Goal: Transaction & Acquisition: Purchase product/service

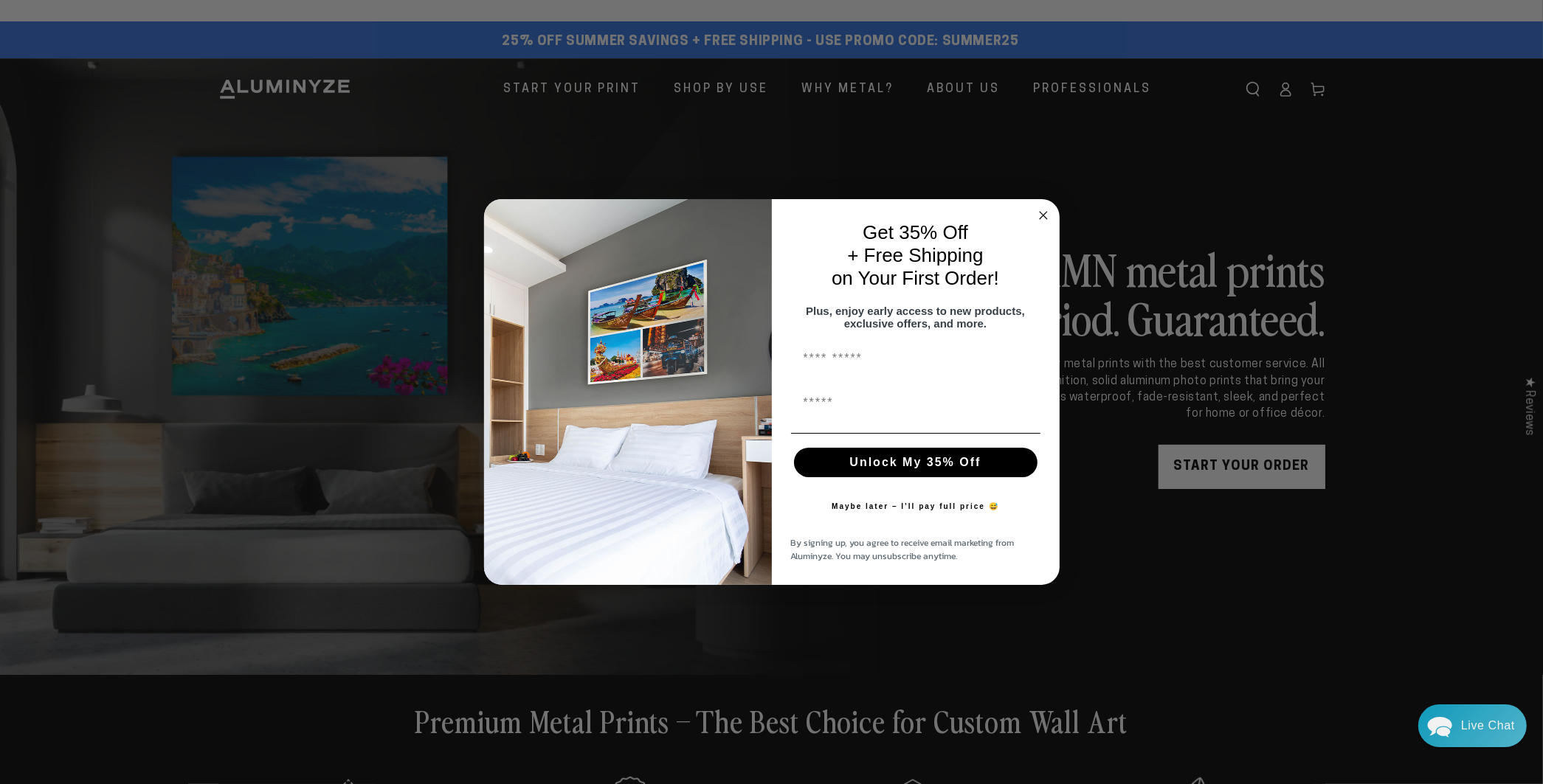
click at [1044, 208] on circle "Close dialog" at bounding box center [1043, 215] width 17 height 17
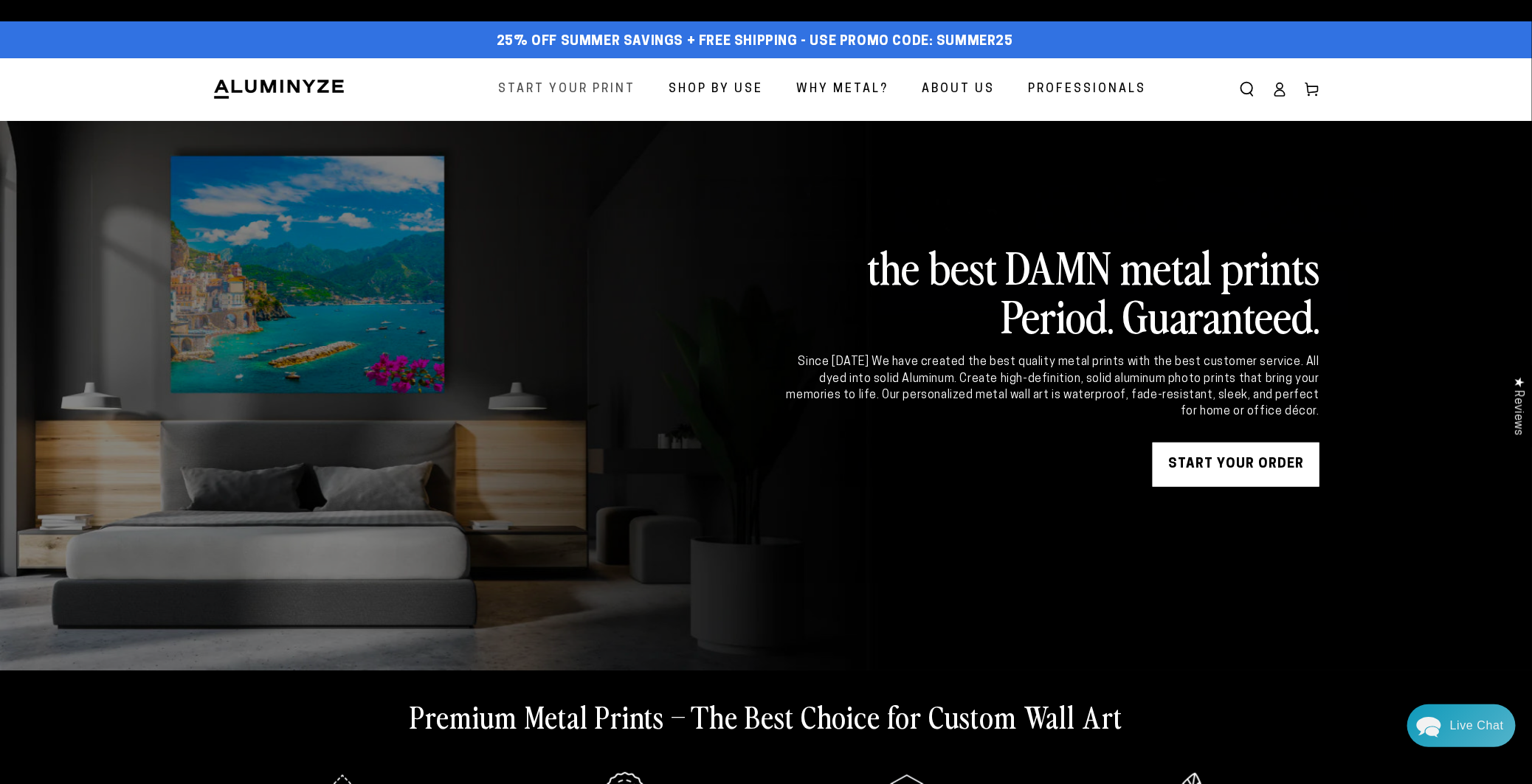
click at [567, 81] on span "Start Your Print" at bounding box center [566, 89] width 137 height 21
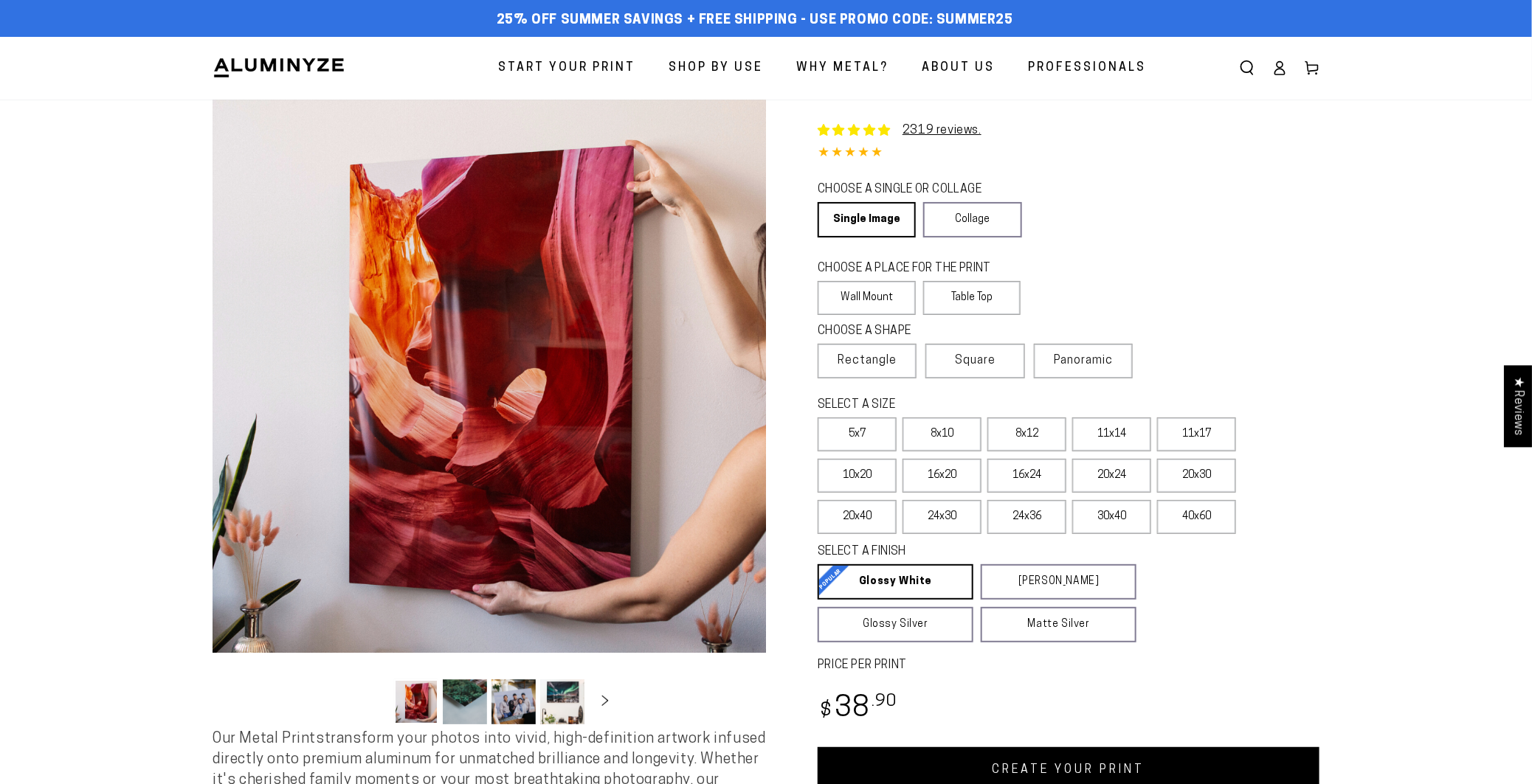
select select "**********"
click at [992, 292] on label "Table Top" at bounding box center [972, 298] width 98 height 34
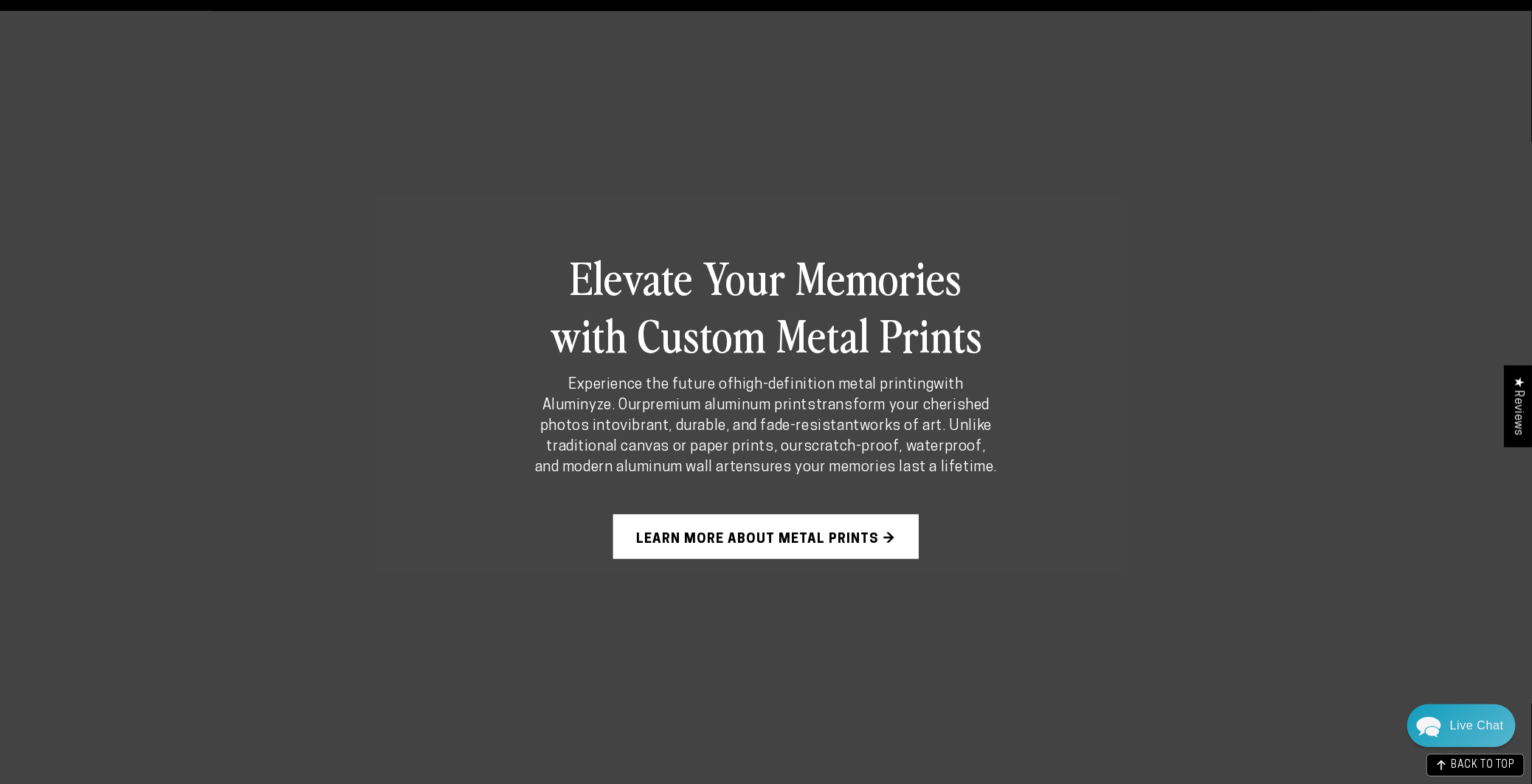
scroll to position [1180, 0]
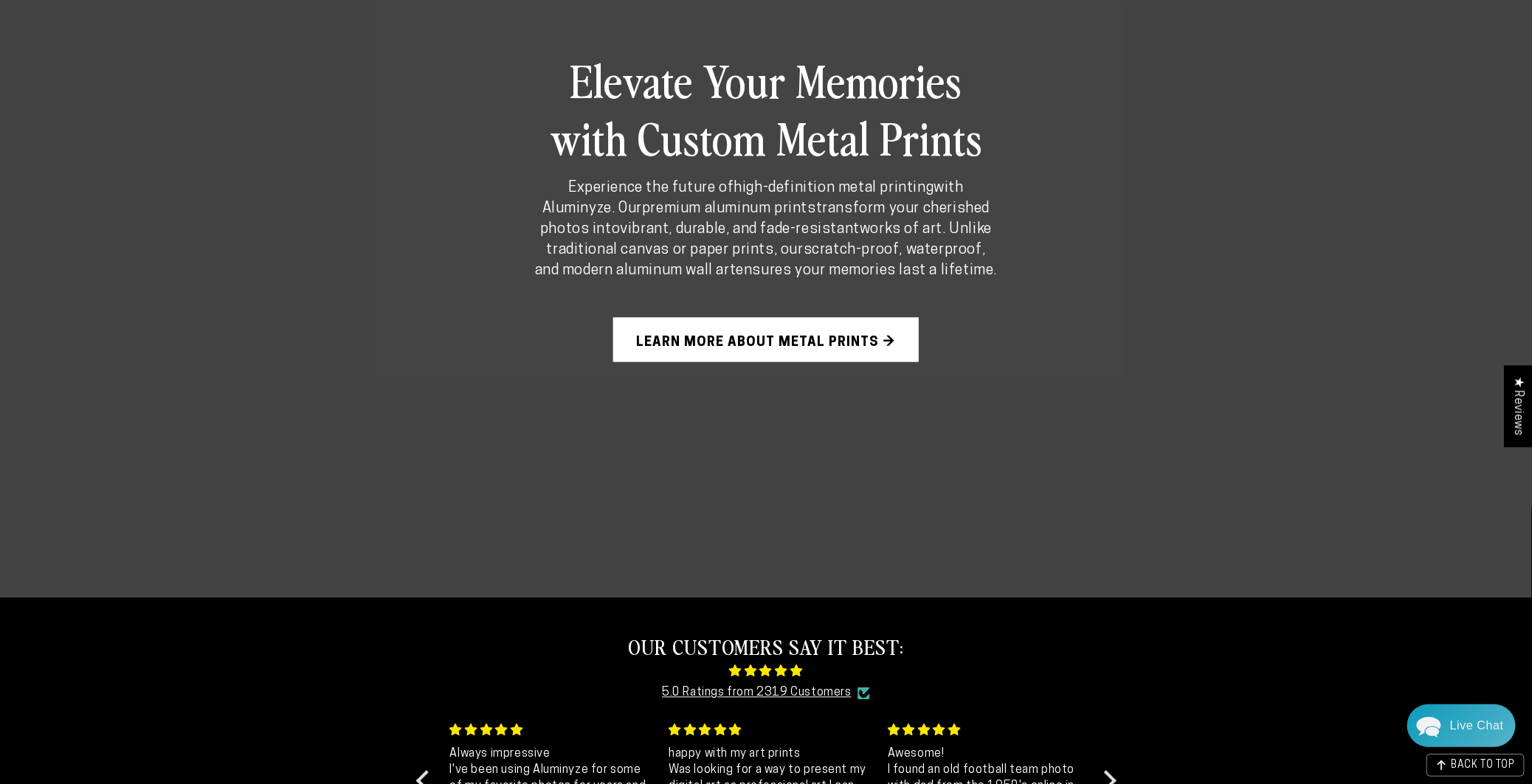
click at [853, 347] on link "Learn More About Metal Prints →" at bounding box center [766, 339] width 305 height 44
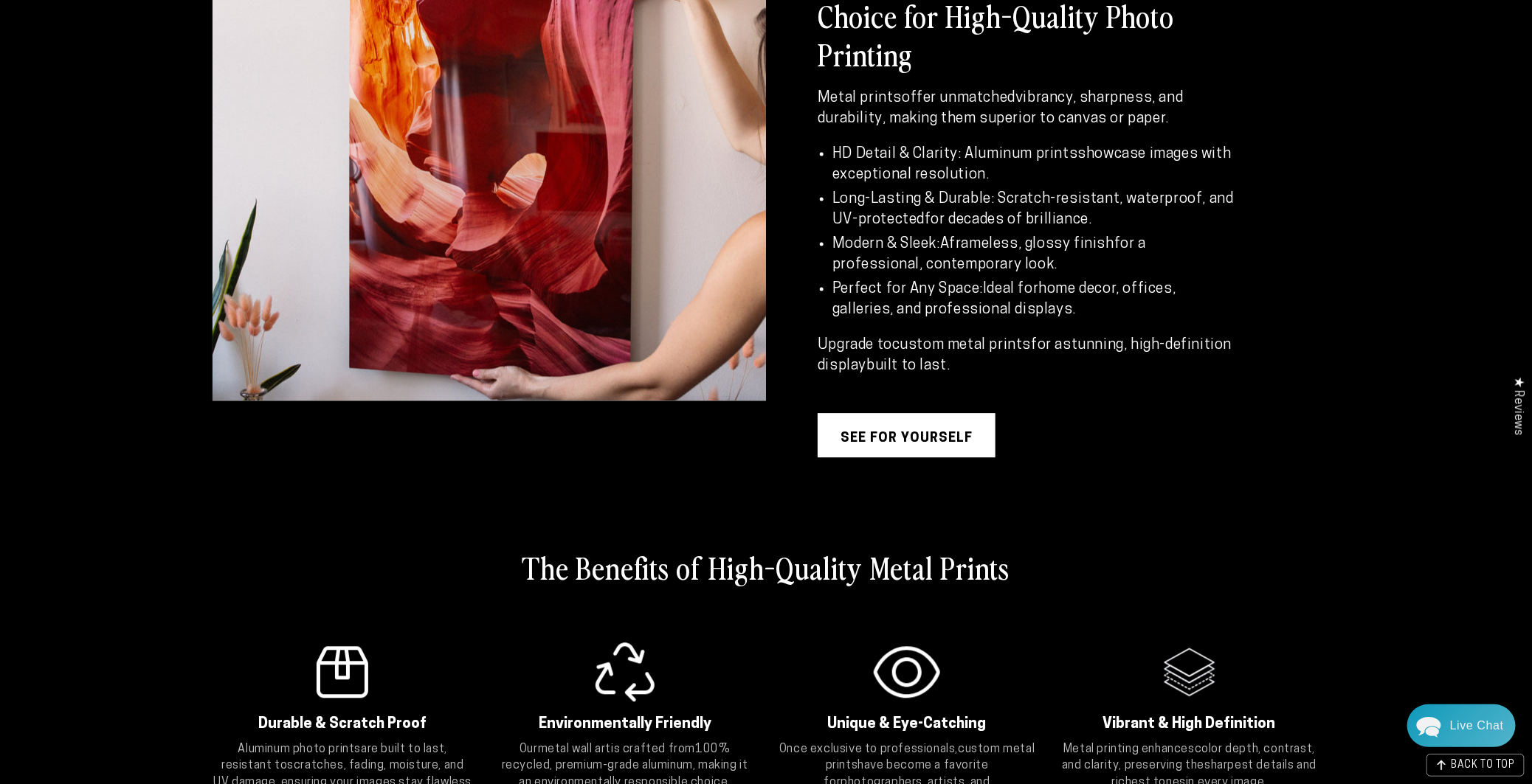
scroll to position [1770, 0]
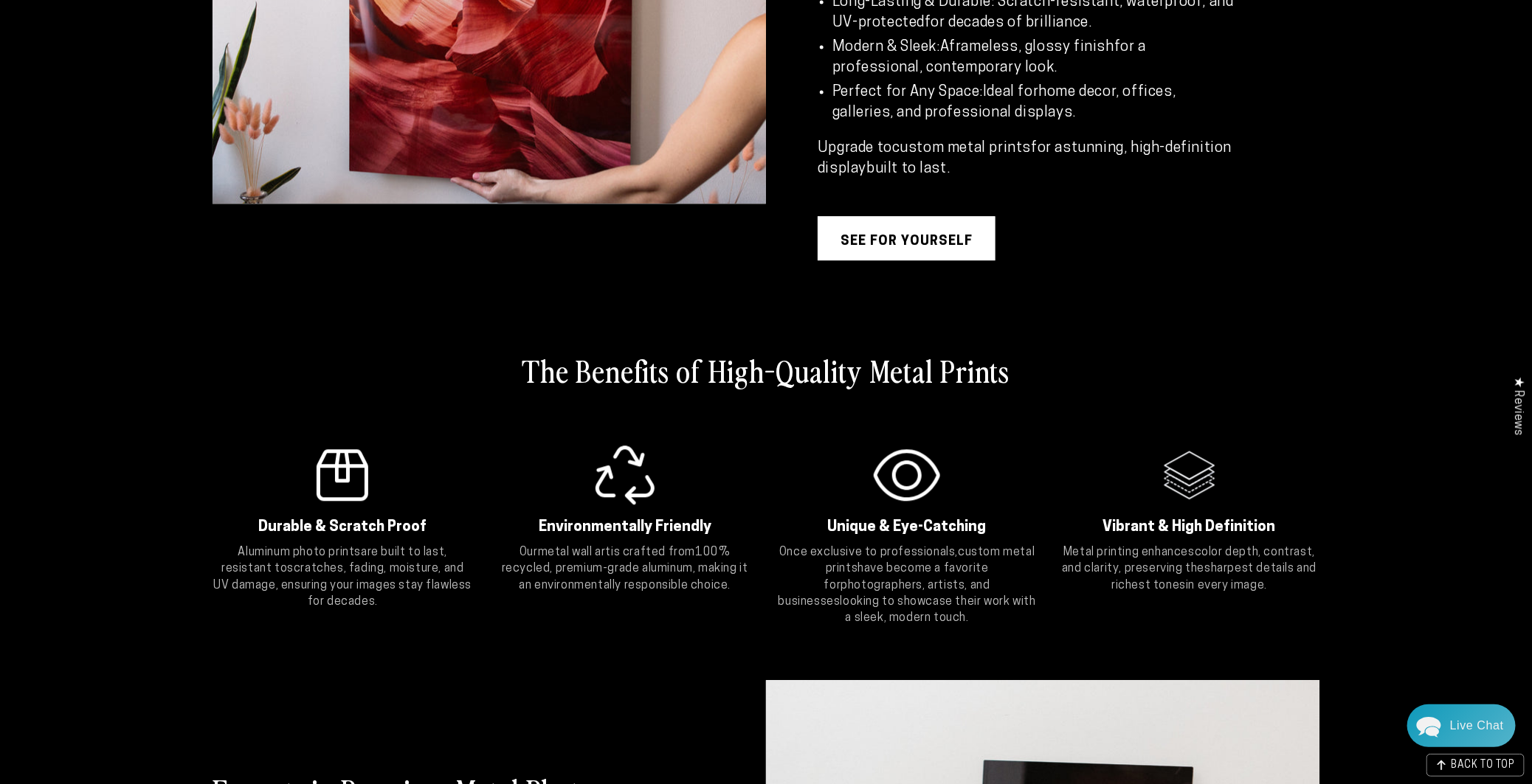
click at [928, 233] on link "see for yourself" at bounding box center [906, 238] width 178 height 44
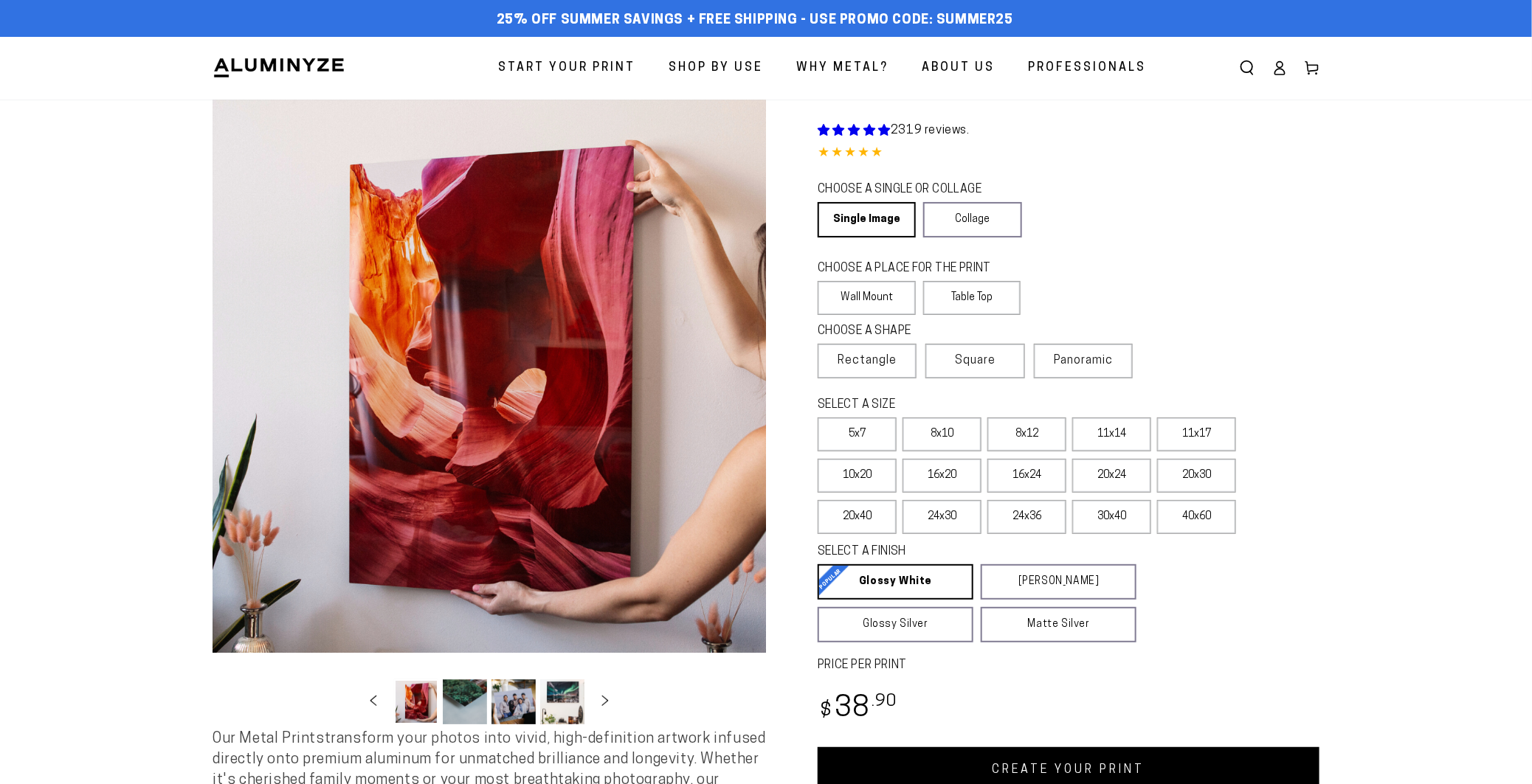
select select "**********"
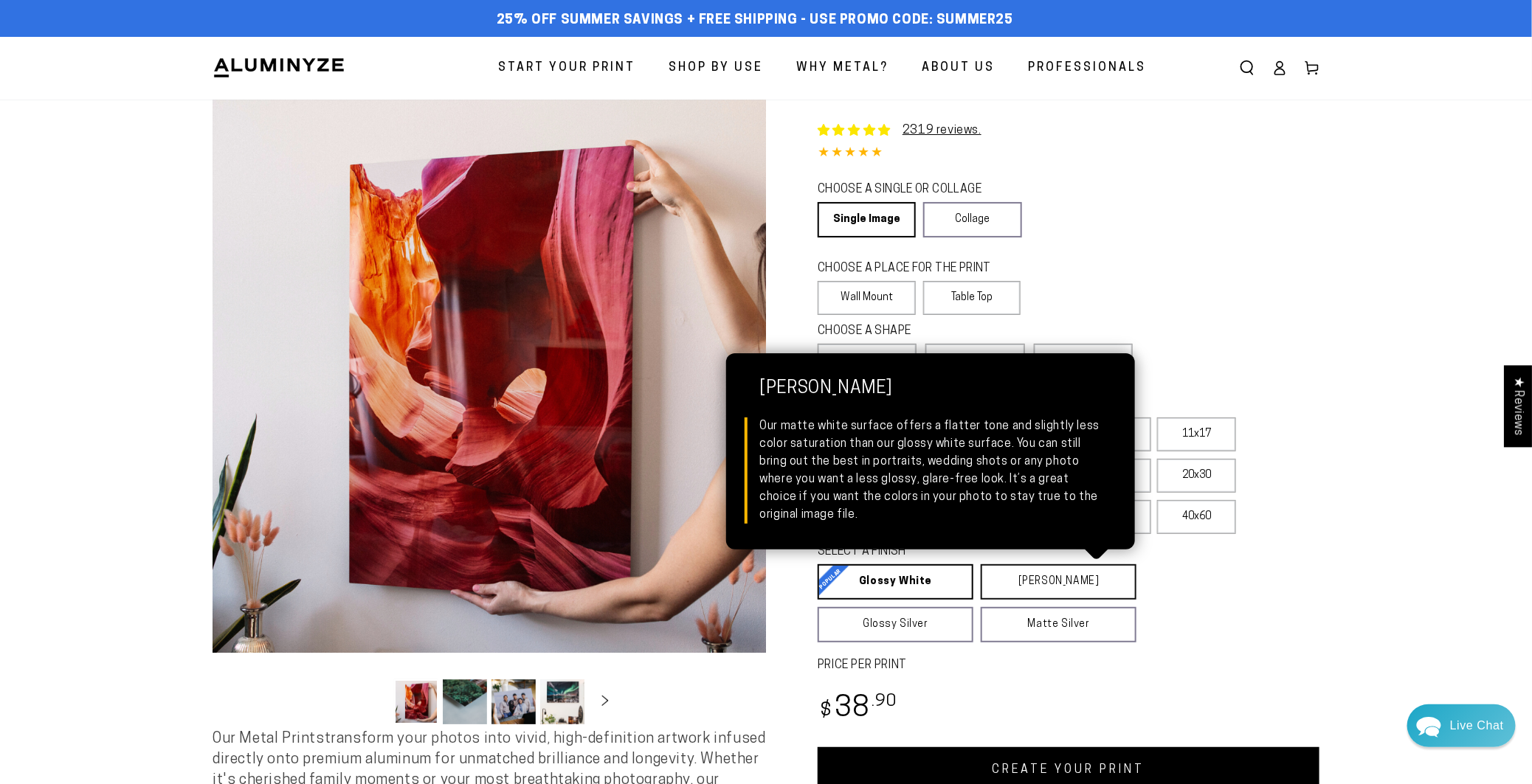
click at [1060, 575] on link "[PERSON_NAME] Matte White Our matte white surface offers a flatter tone and sli…" at bounding box center [1058, 583] width 156 height 36
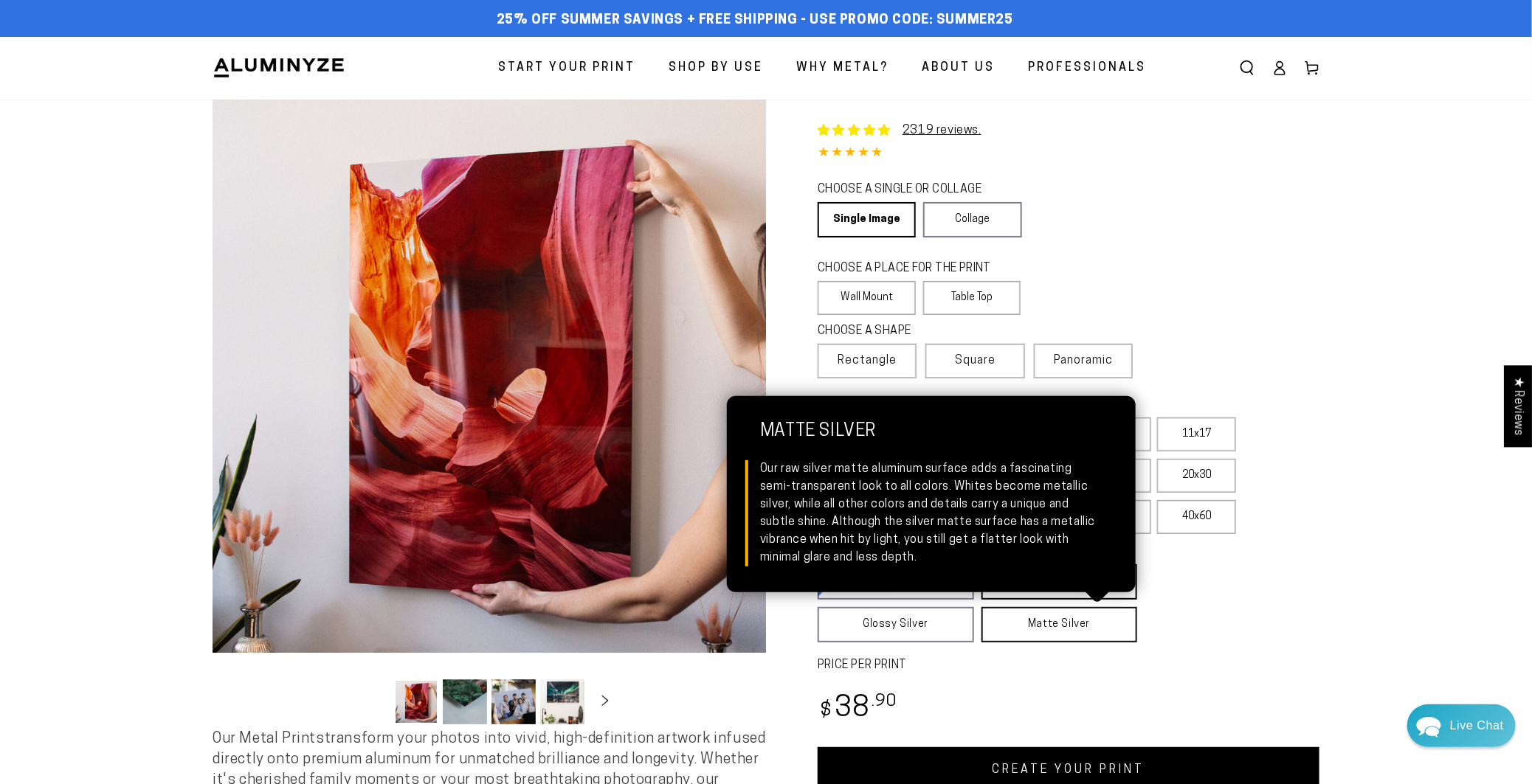
click at [1058, 617] on link "Matte Silver Matte Silver Our raw silver matte aluminum surface adds a fascinat…" at bounding box center [1059, 625] width 157 height 36
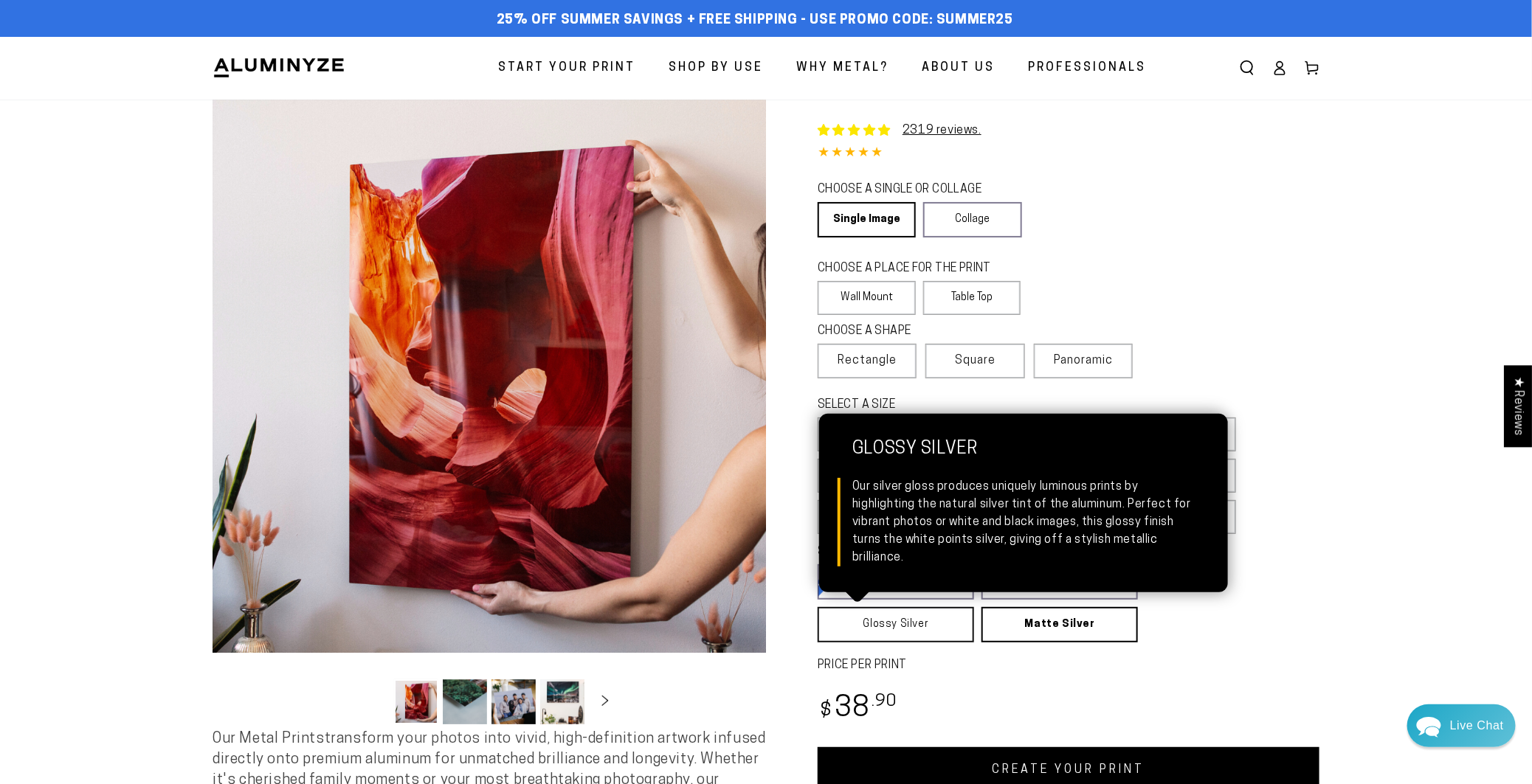
click at [901, 616] on link "Glossy Silver Glossy Silver Our silver gloss produces uniquely luminous prints …" at bounding box center [895, 625] width 157 height 36
click at [901, 615] on link "Glossy Silver Glossy Silver Our silver gloss produces uniquely luminous prints …" at bounding box center [895, 625] width 157 height 36
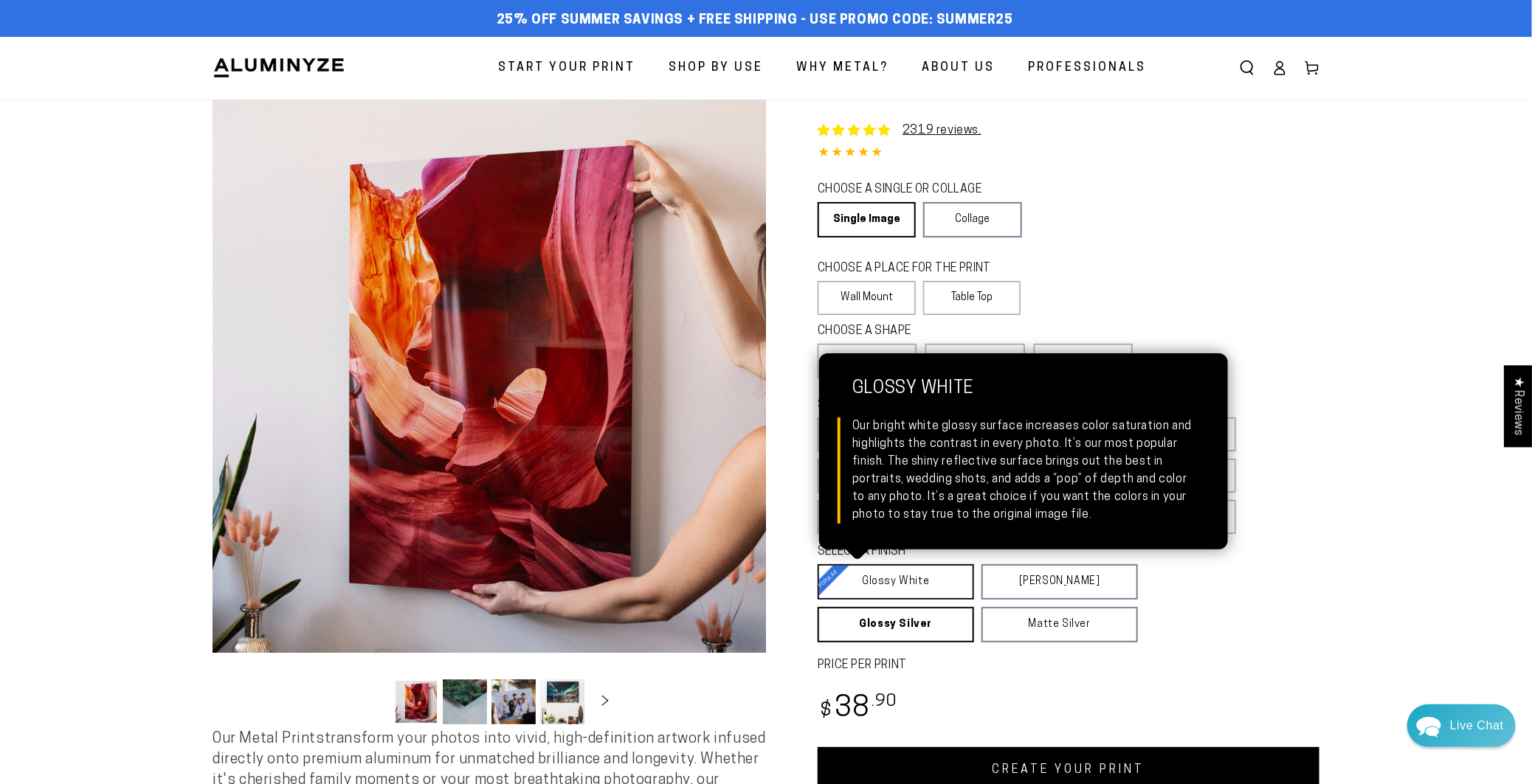
click at [905, 576] on link "Glossy White Glossy White Our bright white glossy surface increases color satur…" at bounding box center [895, 583] width 157 height 36
click at [905, 576] on link "Glossy White Glossy White Our bright white glossy surface increases color satur…" at bounding box center [895, 583] width 156 height 36
click at [905, 575] on link "Glossy White Glossy White Our bright white glossy surface increases color satur…" at bounding box center [895, 583] width 156 height 36
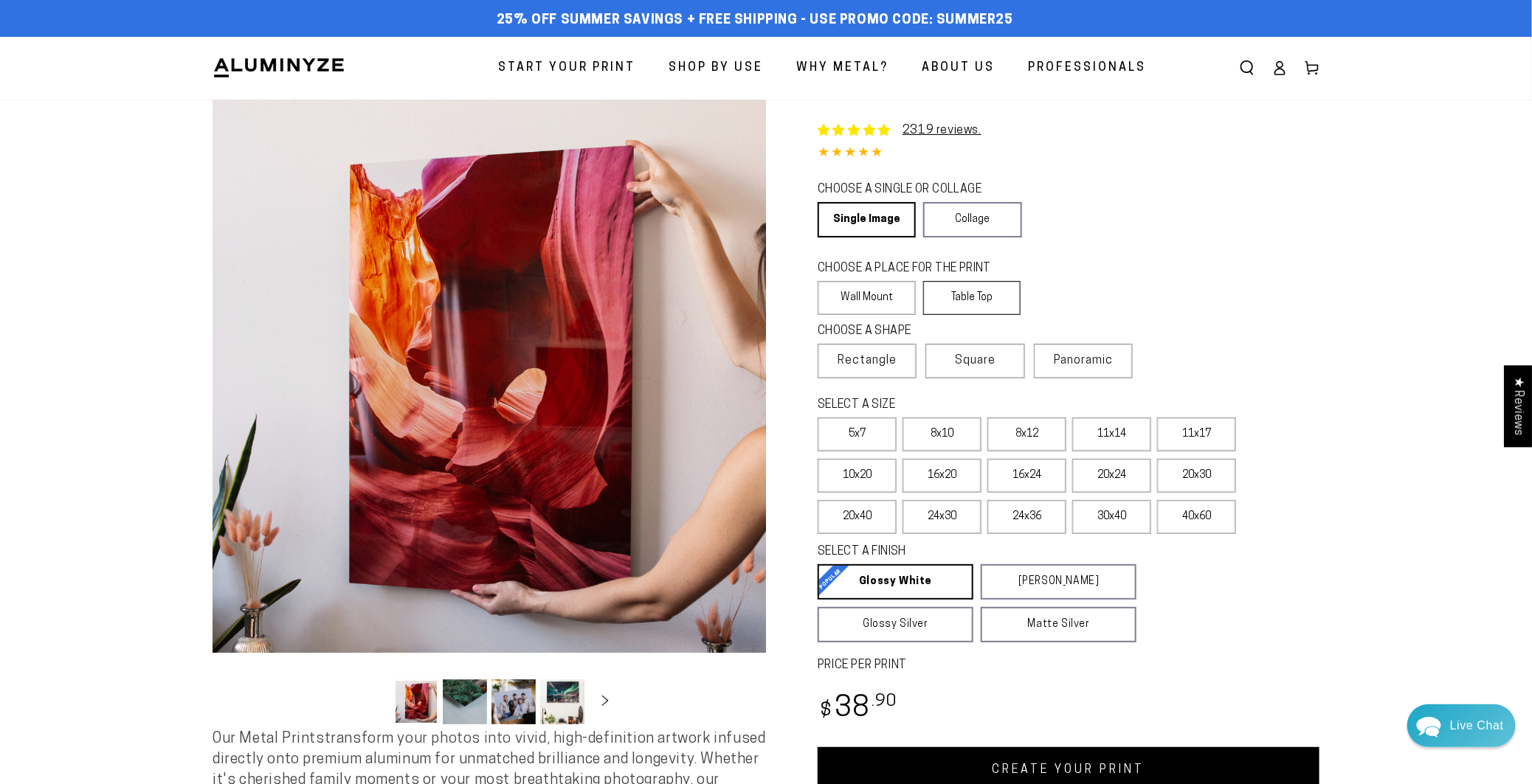
click at [968, 300] on label "Table Top" at bounding box center [972, 298] width 98 height 34
